Goal: Task Accomplishment & Management: Use online tool/utility

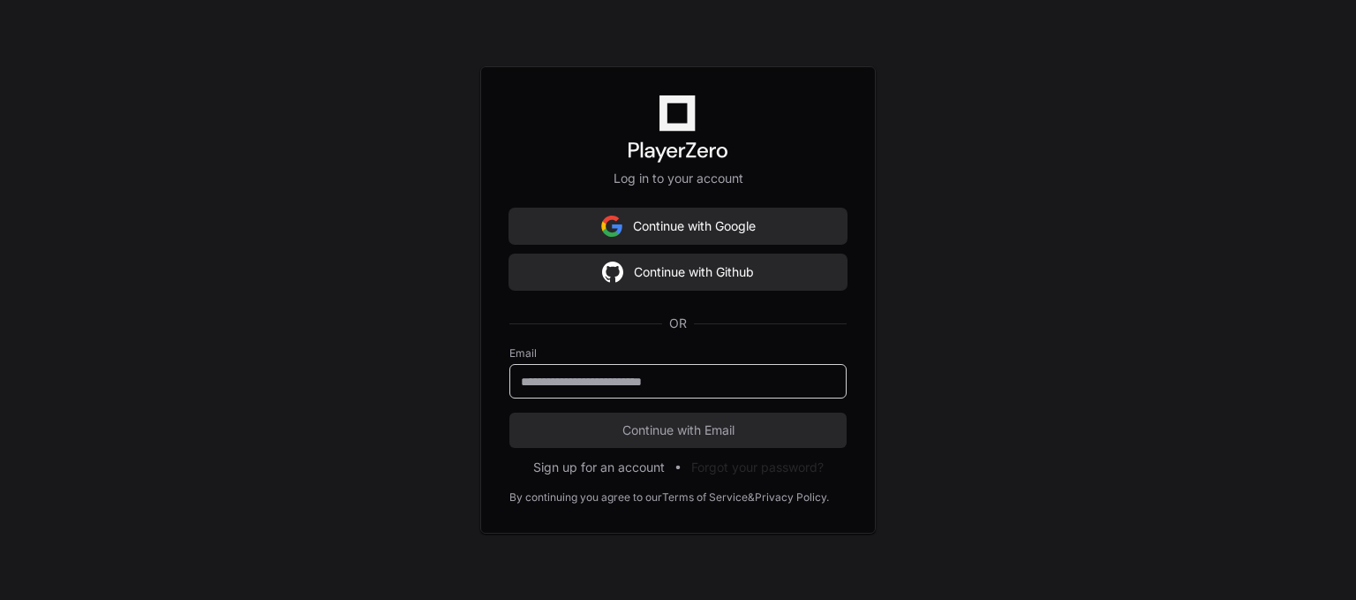
click at [674, 382] on input "email" at bounding box center [678, 382] width 314 height 18
type input "**********"
click at [639, 427] on span "Continue with Email" at bounding box center [678, 430] width 337 height 18
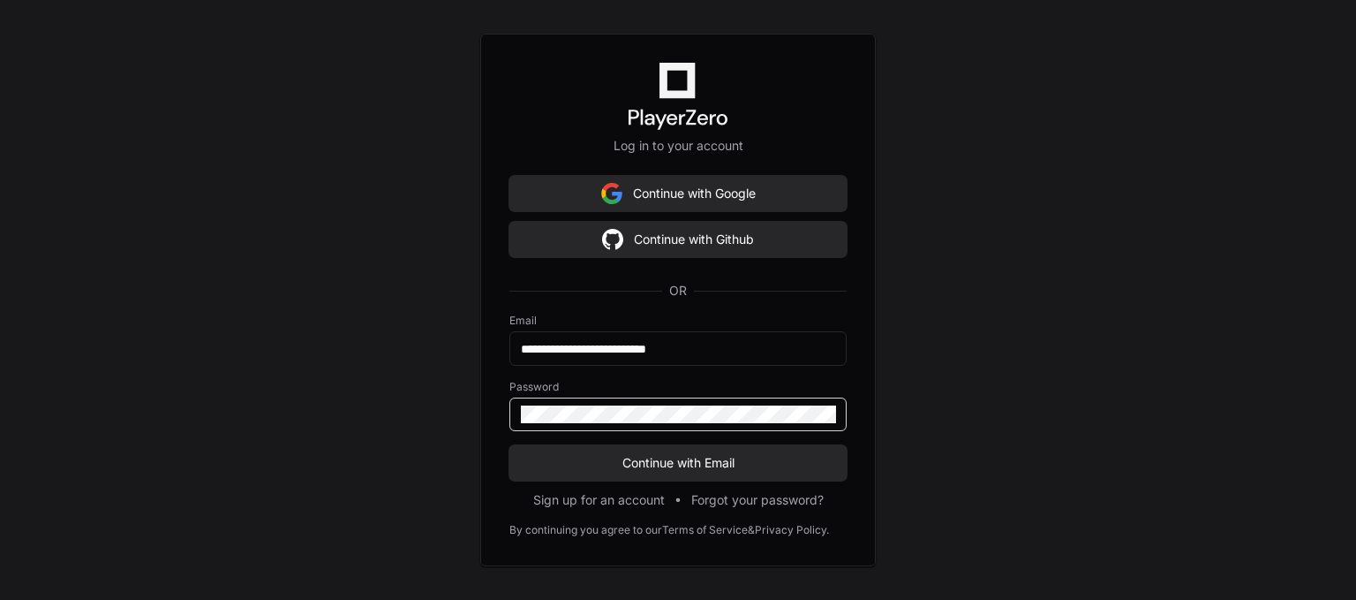
click at [510, 445] on button "Continue with Email" at bounding box center [678, 462] width 337 height 35
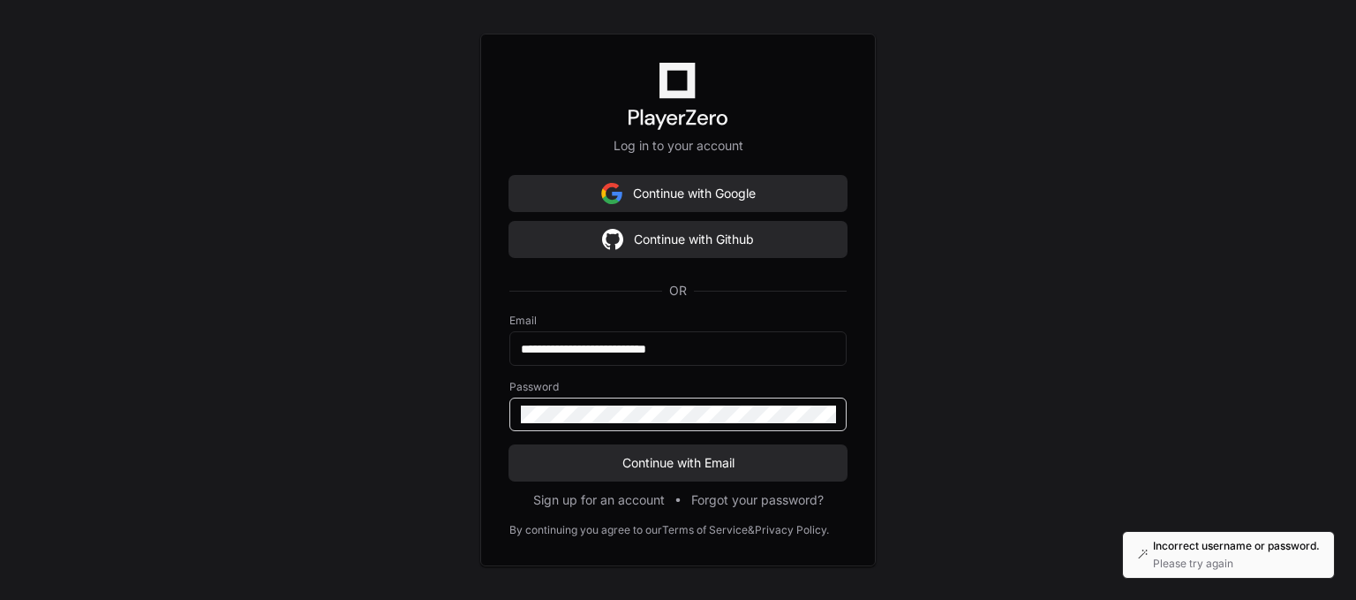
click at [510, 445] on button "Continue with Email" at bounding box center [678, 462] width 337 height 35
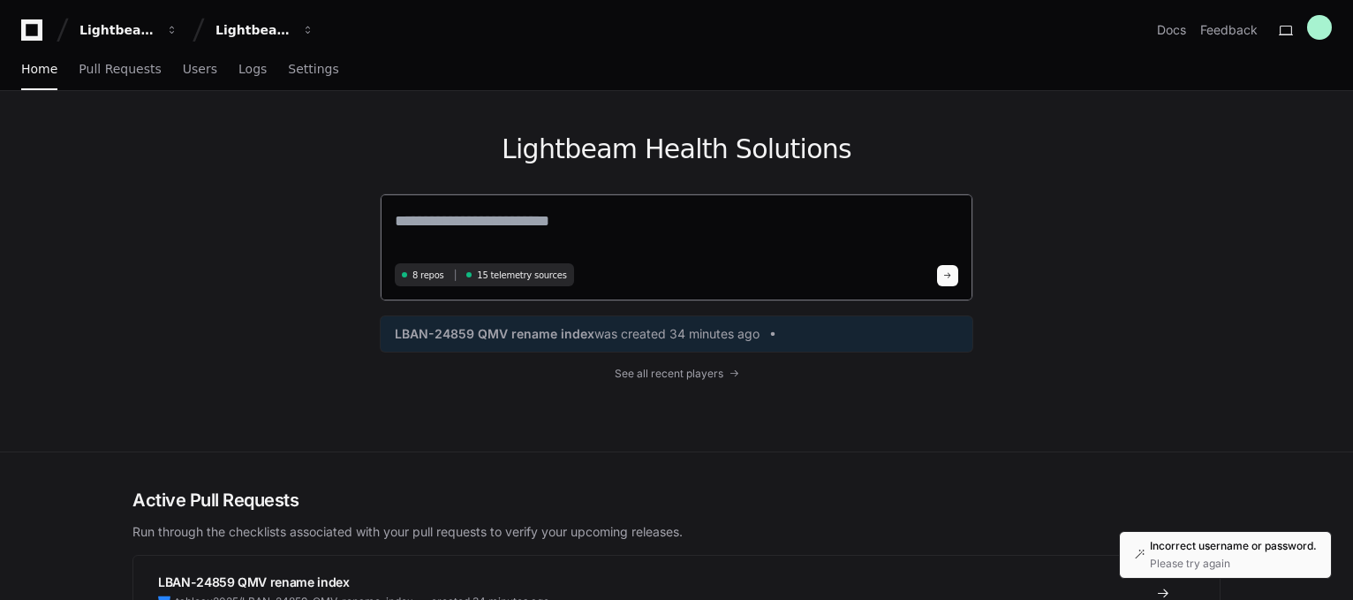
click at [599, 214] on textarea at bounding box center [676, 232] width 563 height 49
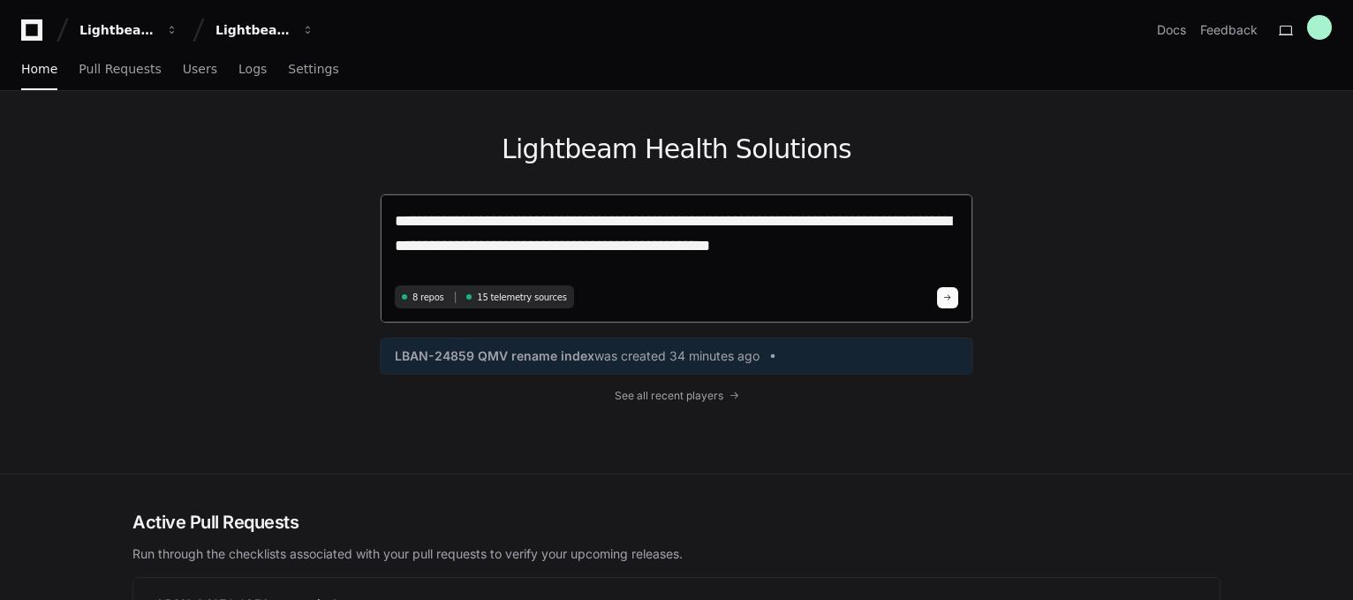
type textarea "**********"
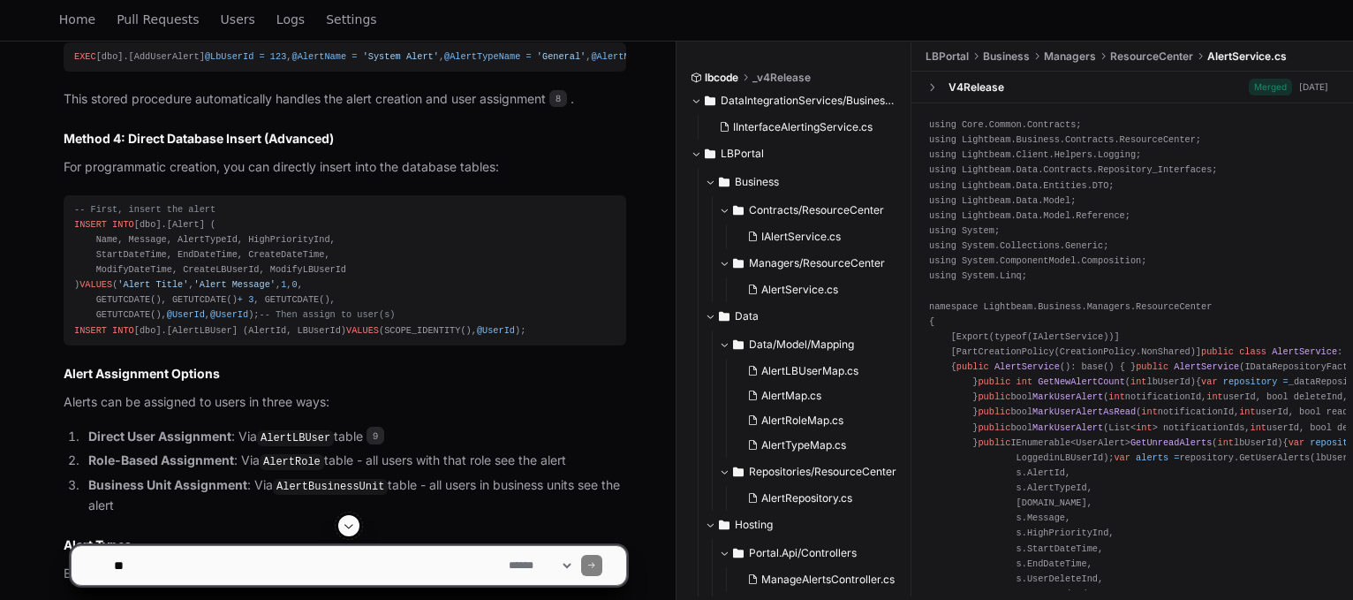
scroll to position [1734, 0]
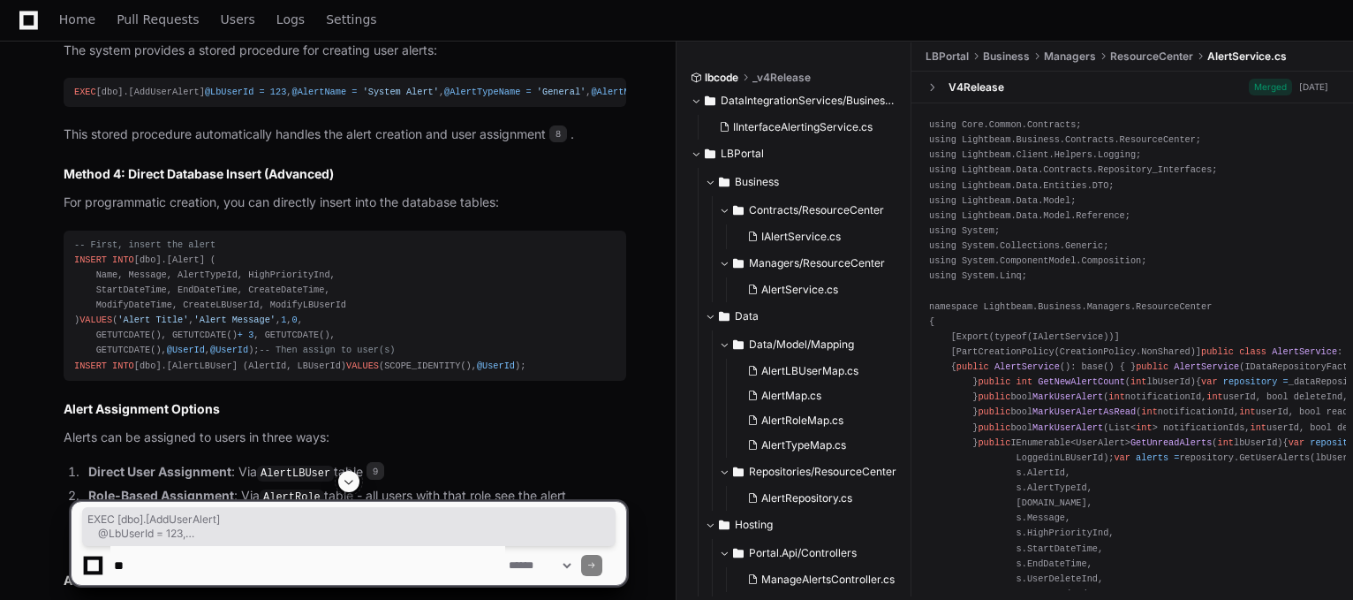
drag, startPoint x: 275, startPoint y: 364, endPoint x: 76, endPoint y: 258, distance: 225.2
click at [76, 100] on div "EXEC [dbo].[AddUserAlert] @LbUserId = 123 , @AlertName = 'System Alert' , @Aler…" at bounding box center [344, 92] width 541 height 15
copy div "EXEC [dbo].[AddUserAlert] @LbUserId = 123 , @AlertName = 'System Alert' , @Aler…"
click at [315, 100] on div "EXEC [dbo].[AddUserAlert] @LbUserId = 123 , @AlertName = 'System Alert' , @Aler…" at bounding box center [344, 92] width 541 height 15
click at [480, 100] on div "EXEC [dbo].[AddUserAlert] @LbUserId = 123 , @AlertName = 'System Alert' , @Aler…" at bounding box center [344, 92] width 541 height 15
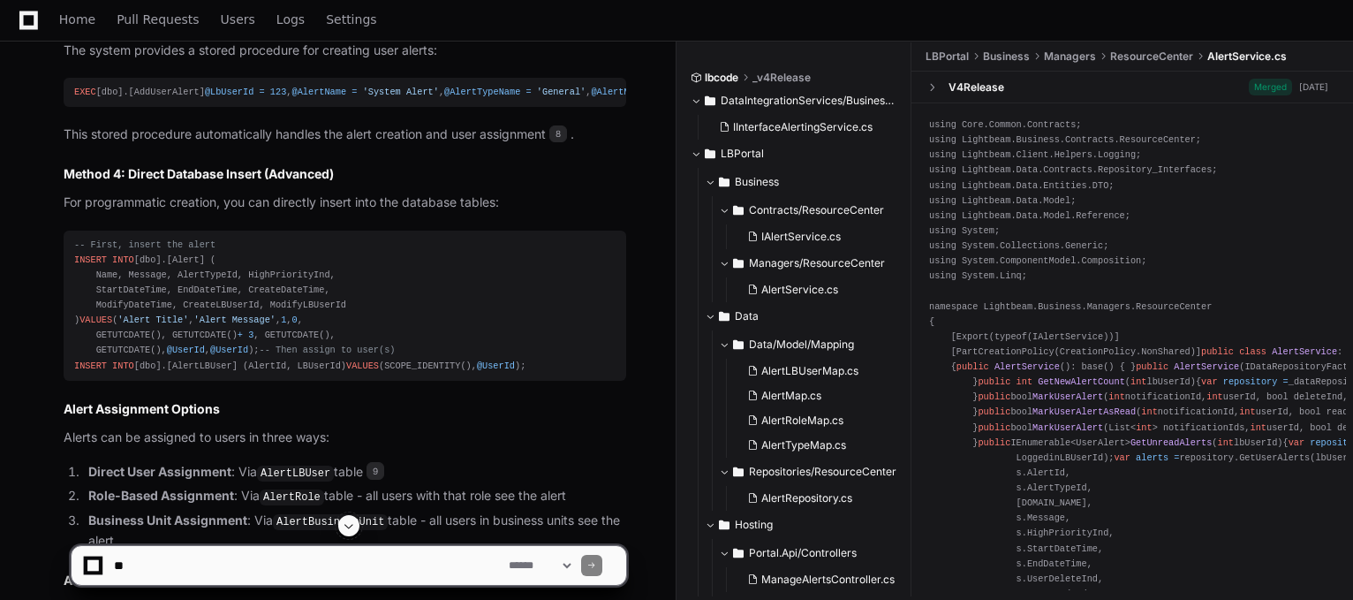
click at [136, 107] on pre "EXEC [dbo].[AddUserAlert] @LbUserId = 123 , @AlertName = 'System Alert' , @Aler…" at bounding box center [345, 92] width 563 height 29
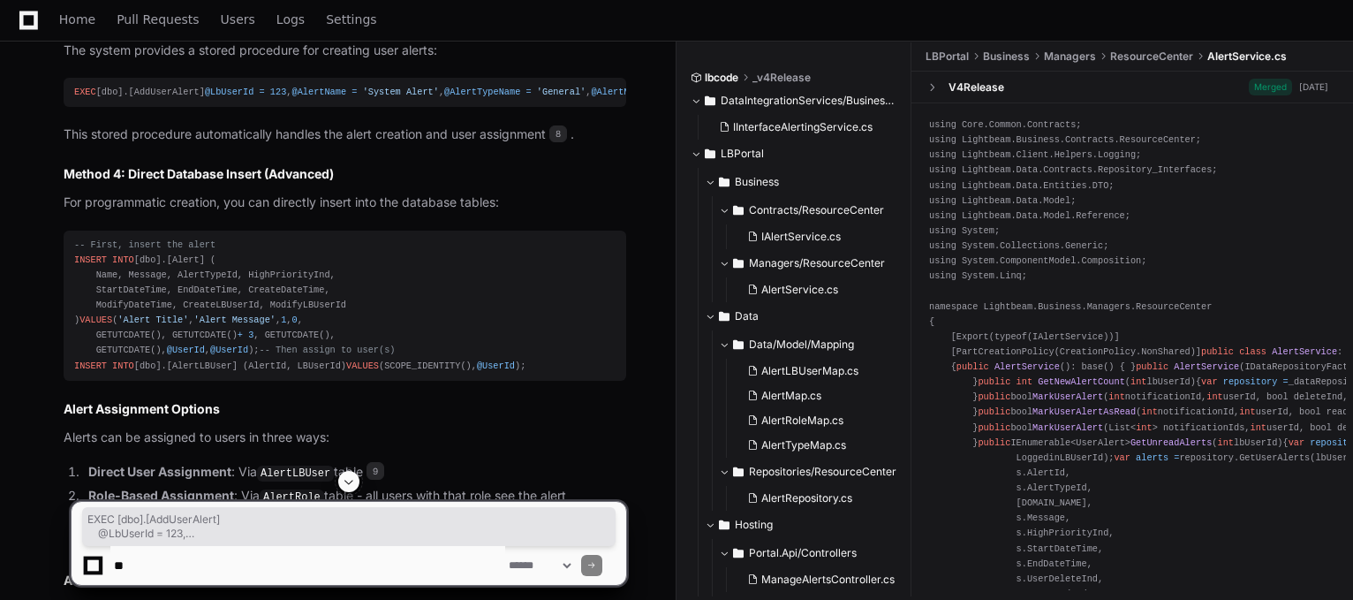
drag, startPoint x: 74, startPoint y: 256, endPoint x: 329, endPoint y: 358, distance: 273.9
click at [329, 100] on div "EXEC [dbo].[AddUserAlert] @LbUserId = 123 , @AlertName = 'System Alert' , @Aler…" at bounding box center [344, 92] width 541 height 15
copy div "EXEC [dbo].[AddUserAlert] @LbUserId = 123 , @AlertName = 'System Alert' , @Aler…"
